Goal: Obtain resource: Download file/media

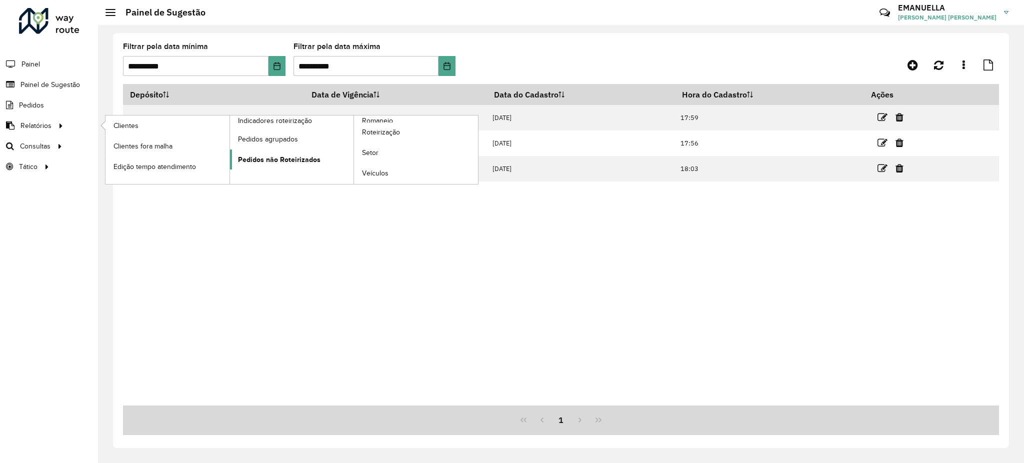
click at [266, 157] on span "Pedidos não Roteirizados" at bounding box center [279, 159] width 82 height 10
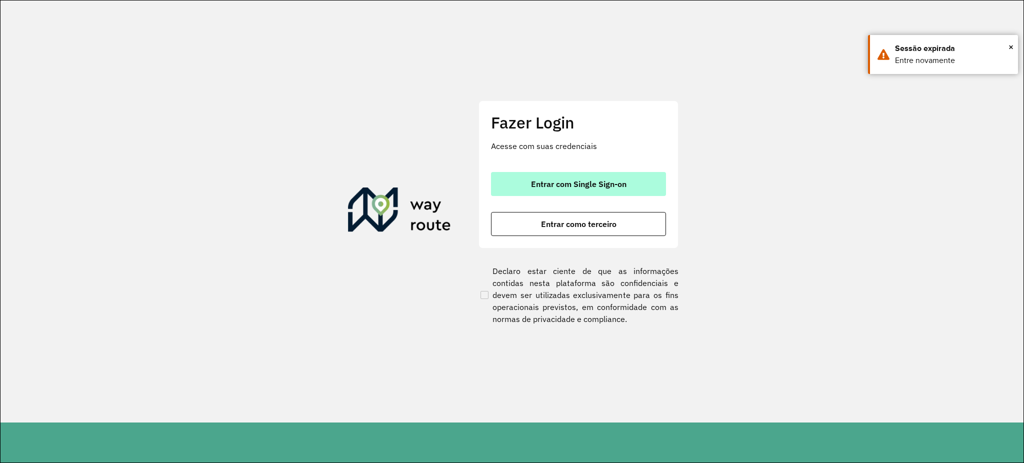
click at [561, 180] on span "Entrar com Single Sign-on" at bounding box center [578, 184] width 95 height 8
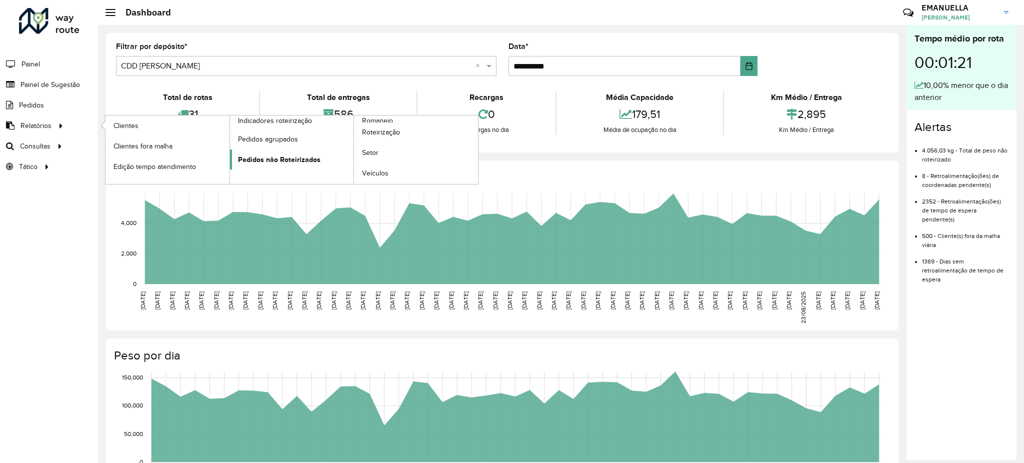
click at [272, 152] on link "Pedidos não Roteirizados" at bounding box center [292, 159] width 124 height 20
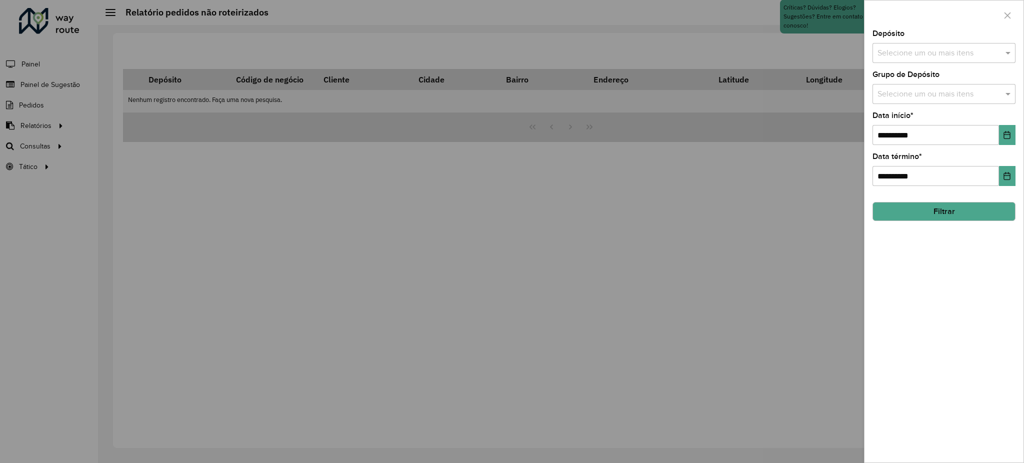
click at [922, 59] on div "Selecione um ou mais itens" at bounding box center [943, 53] width 143 height 20
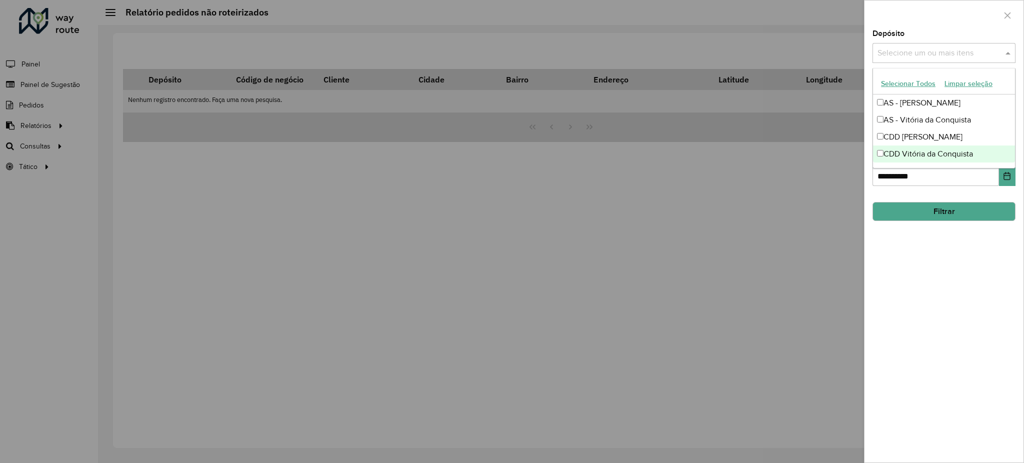
click at [884, 150] on div "CDD Vitória da Conquista" at bounding box center [944, 153] width 142 height 17
click at [907, 211] on button "Filtrar" at bounding box center [943, 211] width 143 height 19
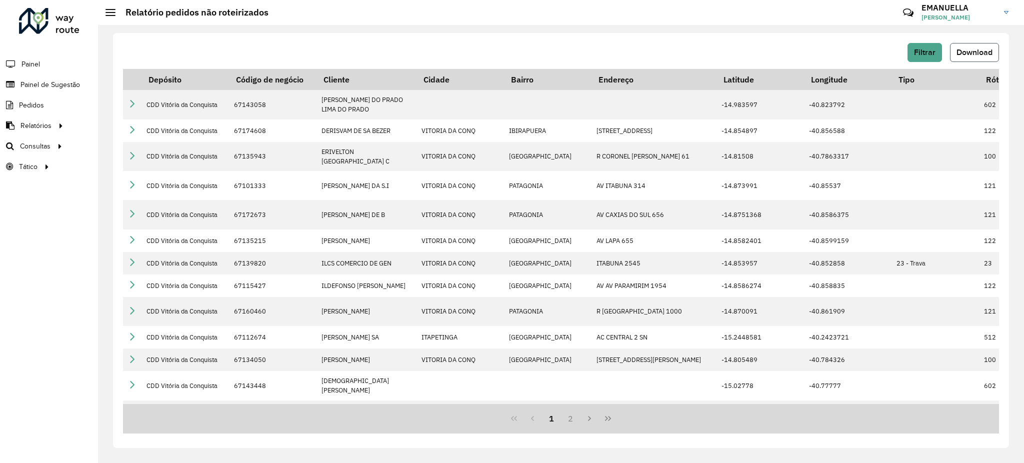
click at [986, 48] on span "Download" at bounding box center [974, 52] width 36 height 8
